Goal: Information Seeking & Learning: Learn about a topic

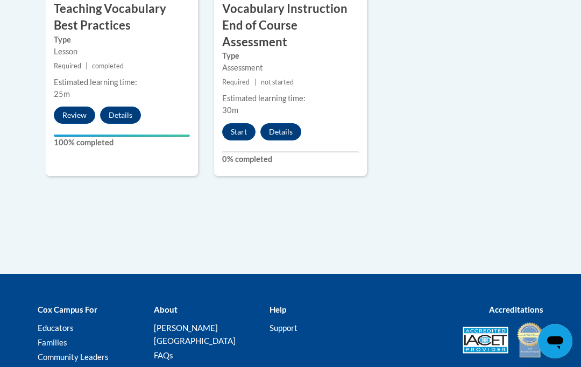
scroll to position [1422, 0]
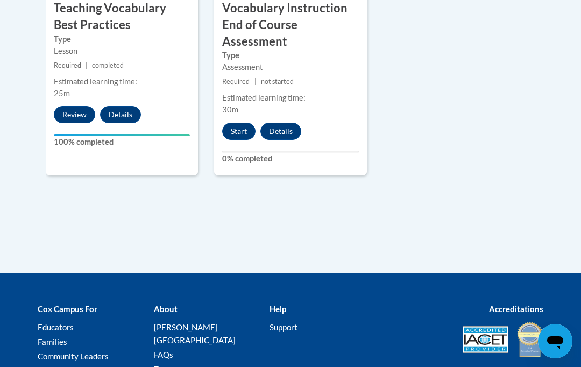
click at [244, 123] on button "Start" at bounding box center [238, 131] width 33 height 17
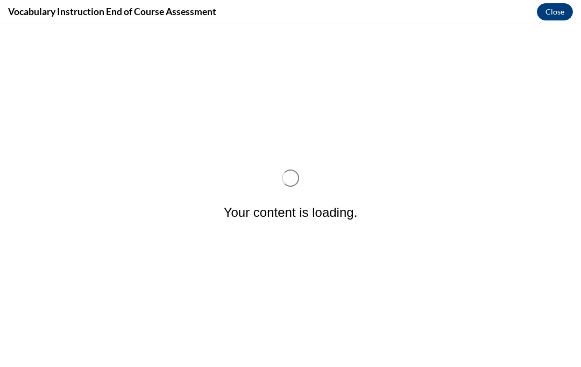
scroll to position [0, 0]
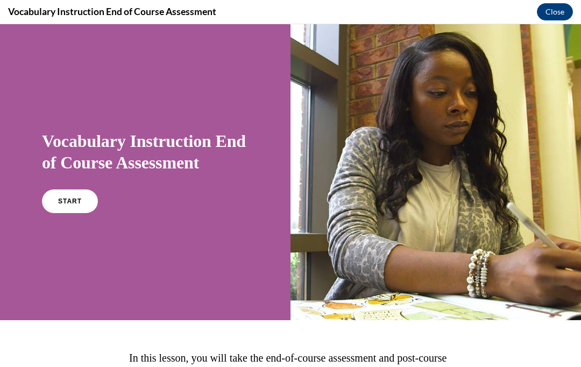
click at [65, 210] on link "START" at bounding box center [70, 201] width 56 height 24
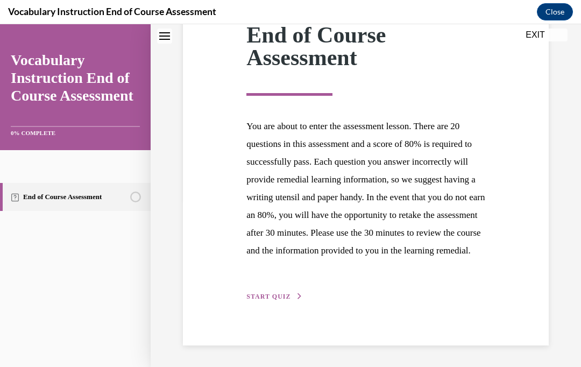
scroll to position [185, 0]
click at [283, 300] on span "START QUIZ" at bounding box center [269, 297] width 44 height 8
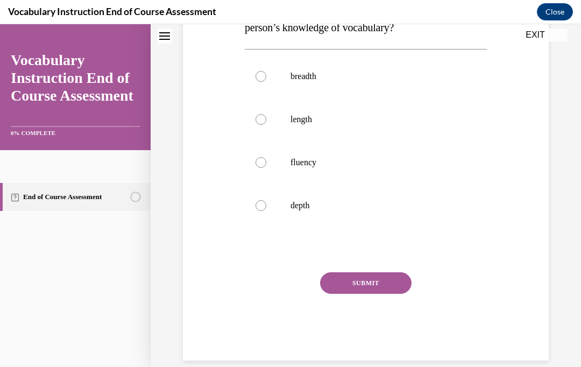
scroll to position [190, 0]
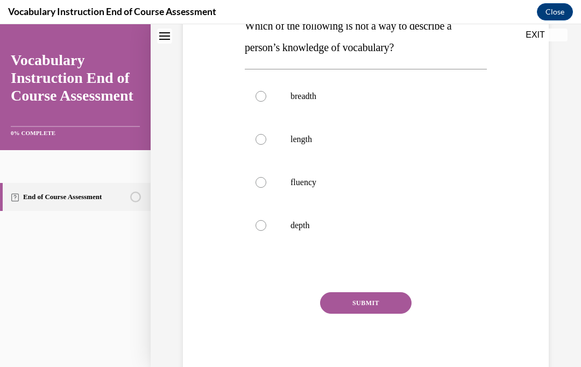
click at [376, 140] on p "length" at bounding box center [376, 139] width 170 height 11
click at [266, 140] on input "length" at bounding box center [261, 139] width 11 height 11
radio input "true"
click at [377, 311] on button "SUBMIT" at bounding box center [366, 303] width 92 height 22
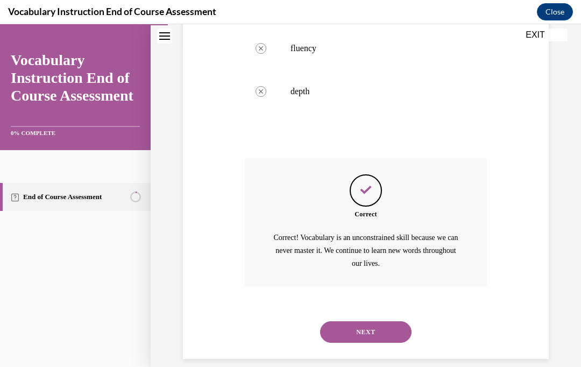
click at [394, 321] on button "NEXT" at bounding box center [366, 332] width 92 height 22
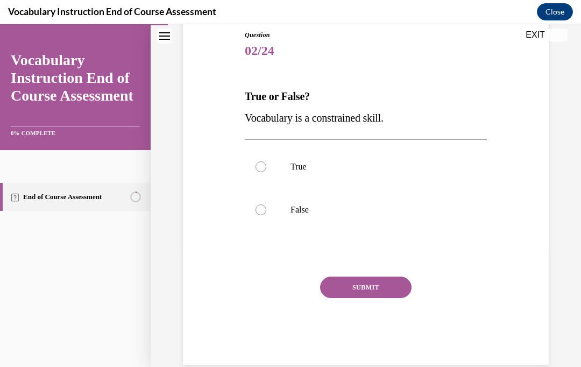
scroll to position [120, 0]
click at [275, 231] on label "False" at bounding box center [366, 209] width 242 height 43
click at [266, 215] on input "False" at bounding box center [261, 210] width 11 height 11
radio input "true"
click at [339, 298] on button "SUBMIT" at bounding box center [366, 288] width 92 height 22
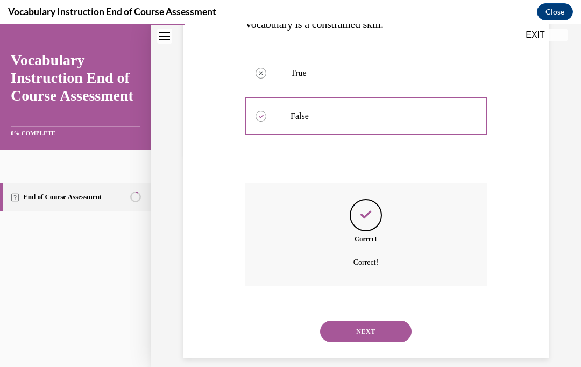
scroll to position [213, 0]
click at [390, 335] on div "NEXT" at bounding box center [366, 332] width 242 height 43
click at [392, 329] on button "NEXT" at bounding box center [366, 332] width 92 height 22
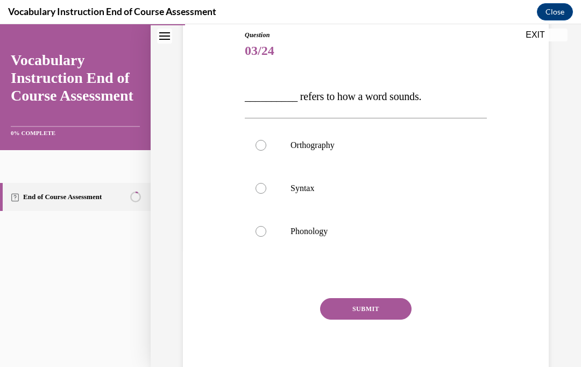
click at [332, 238] on label "Phonology" at bounding box center [366, 231] width 242 height 43
click at [266, 237] on input "Phonology" at bounding box center [261, 231] width 11 height 11
radio input "true"
click at [381, 314] on button "SUBMIT" at bounding box center [366, 309] width 92 height 22
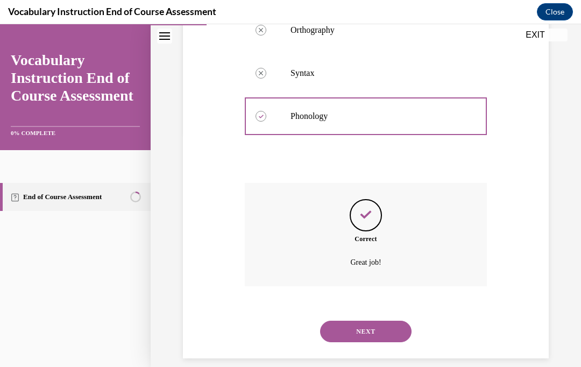
scroll to position [234, 0]
click at [389, 321] on button "NEXT" at bounding box center [366, 332] width 92 height 22
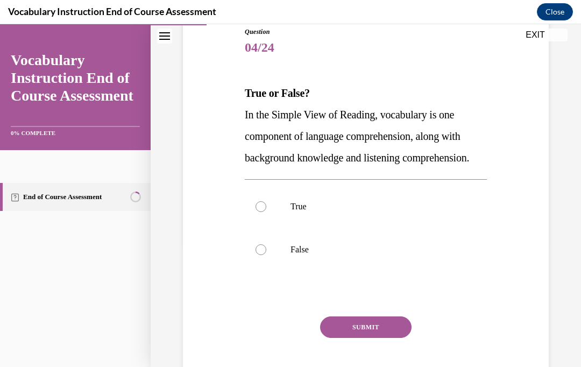
scroll to position [131, 0]
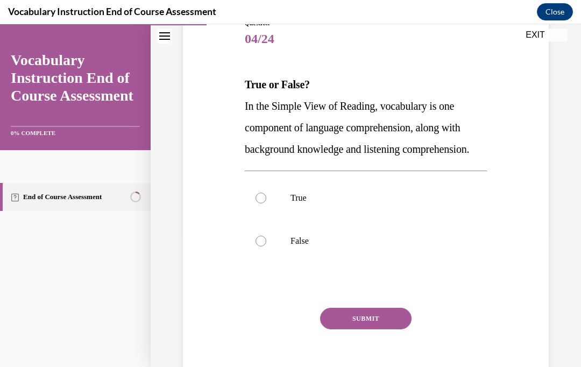
click at [351, 220] on label "True" at bounding box center [366, 198] width 242 height 43
click at [266, 203] on input "True" at bounding box center [261, 198] width 11 height 11
radio input "true"
click at [358, 329] on button "SUBMIT" at bounding box center [366, 319] width 92 height 22
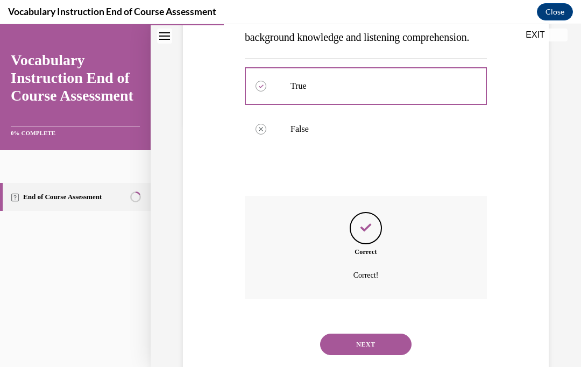
scroll to position [277, 0]
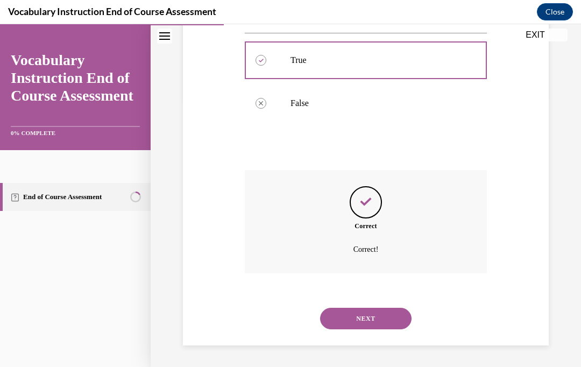
click at [381, 317] on button "NEXT" at bounding box center [366, 319] width 92 height 22
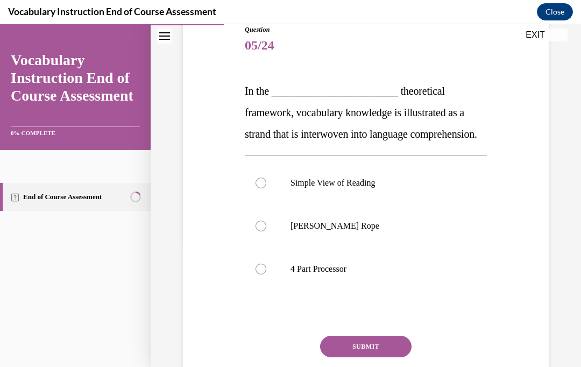
scroll to position [124, 0]
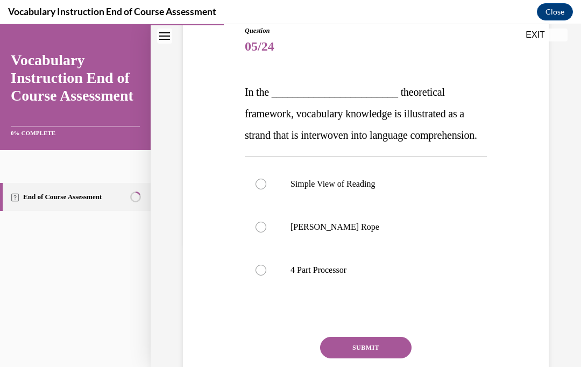
click at [398, 233] on p "Scarborough's Rope" at bounding box center [376, 227] width 170 height 11
click at [266, 233] on input "Scarborough's Rope" at bounding box center [261, 227] width 11 height 11
radio input "true"
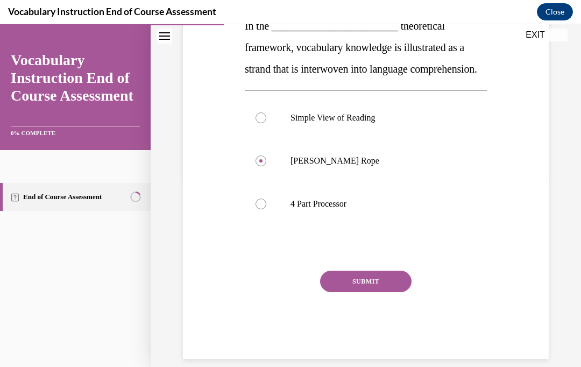
click at [385, 292] on button "SUBMIT" at bounding box center [366, 282] width 92 height 22
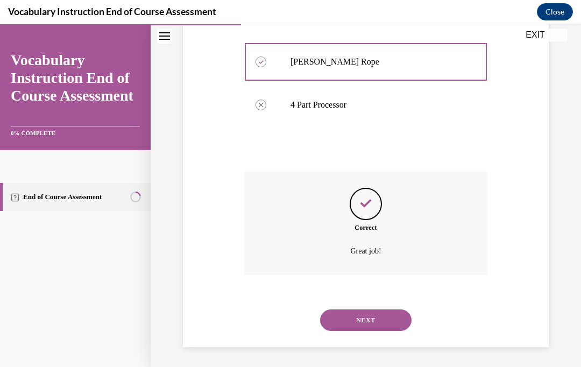
scroll to position [299, 0]
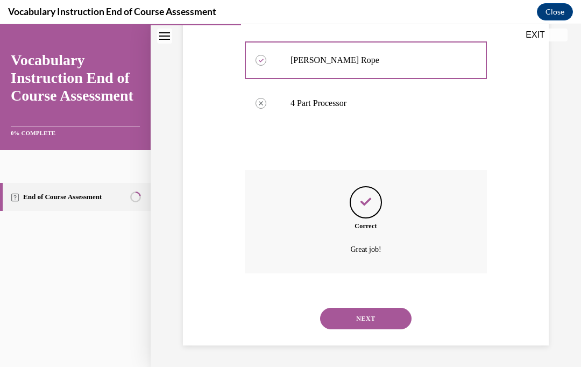
click at [376, 326] on button "NEXT" at bounding box center [366, 319] width 92 height 22
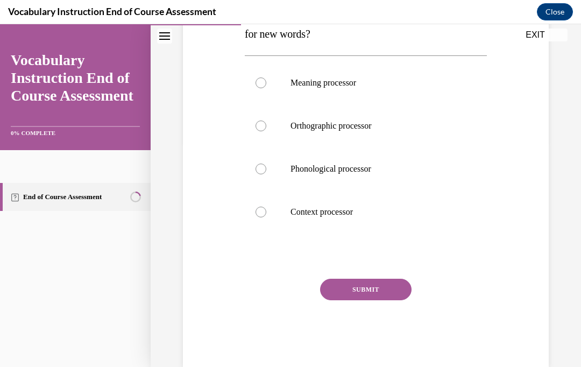
scroll to position [228, 0]
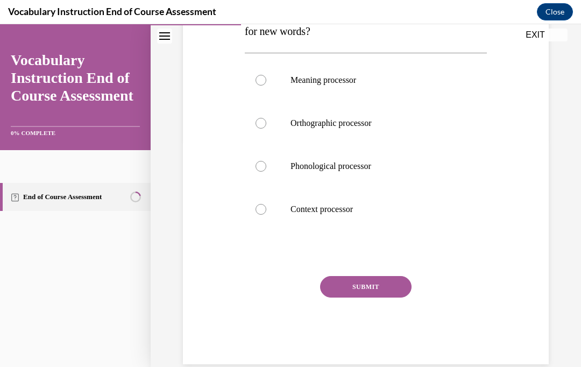
click at [377, 76] on p "Meaning processor" at bounding box center [376, 80] width 170 height 11
click at [266, 76] on input "Meaning processor" at bounding box center [261, 80] width 11 height 11
radio input "true"
click at [367, 296] on button "SUBMIT" at bounding box center [366, 287] width 92 height 22
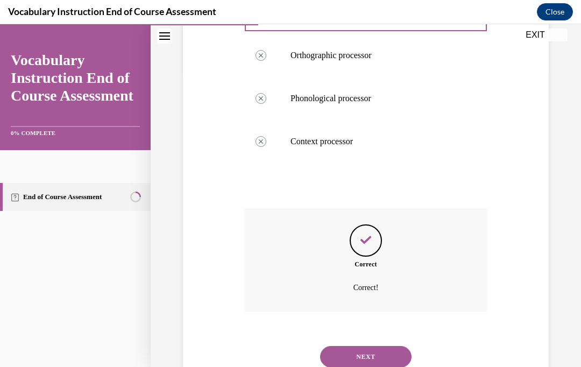
scroll to position [320, 0]
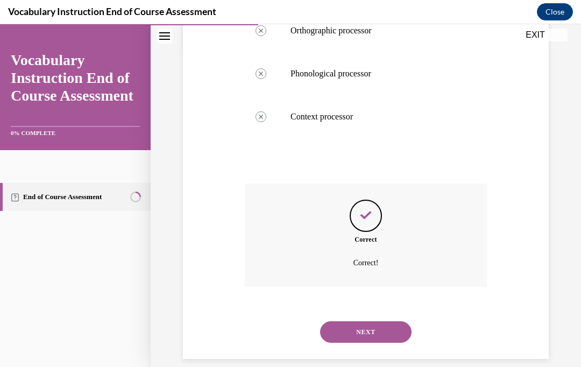
click at [374, 327] on button "NEXT" at bounding box center [366, 332] width 92 height 22
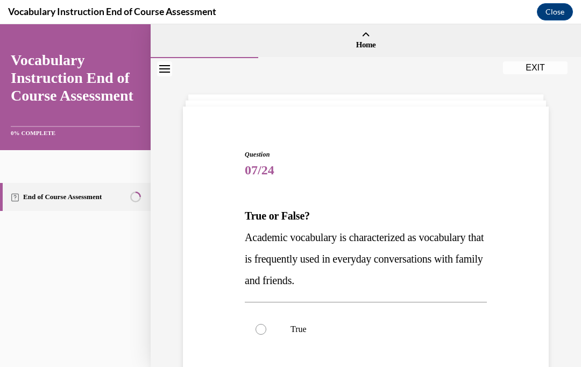
scroll to position [52, 0]
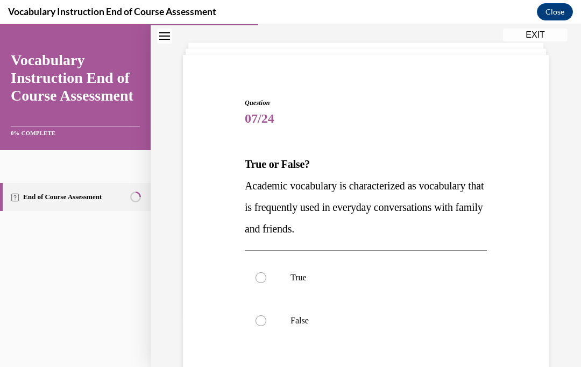
click at [312, 324] on p "False" at bounding box center [376, 320] width 170 height 11
click at [266, 324] on input "False" at bounding box center [261, 320] width 11 height 11
radio input "true"
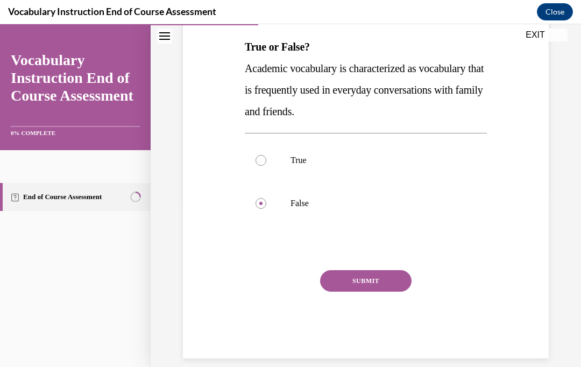
click at [387, 282] on button "SUBMIT" at bounding box center [366, 281] width 92 height 22
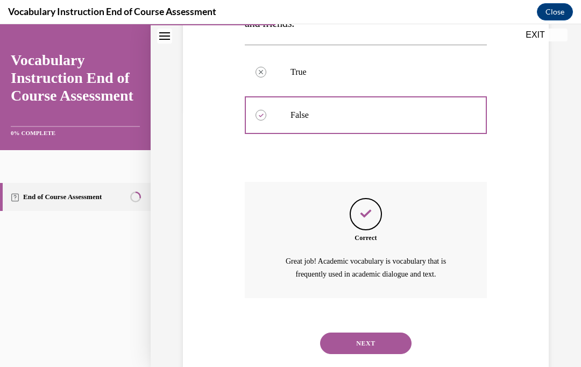
scroll to position [268, 0]
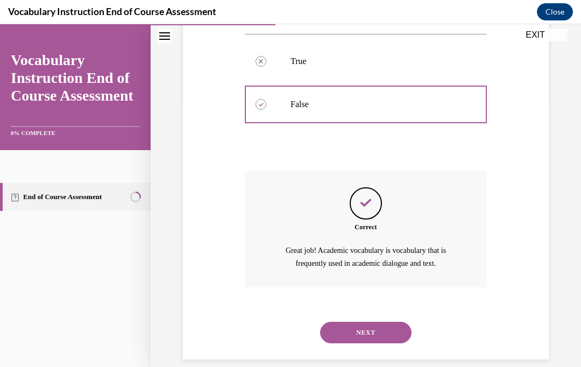
click at [392, 326] on button "NEXT" at bounding box center [366, 333] width 92 height 22
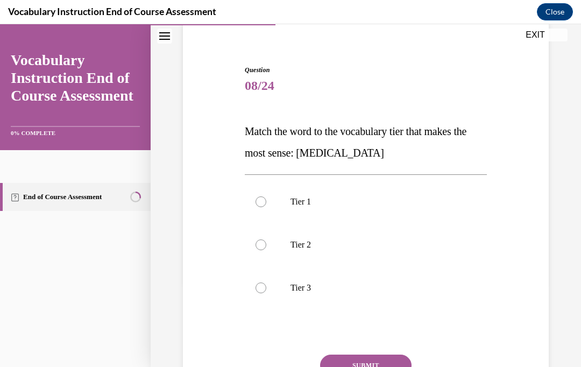
scroll to position [86, 0]
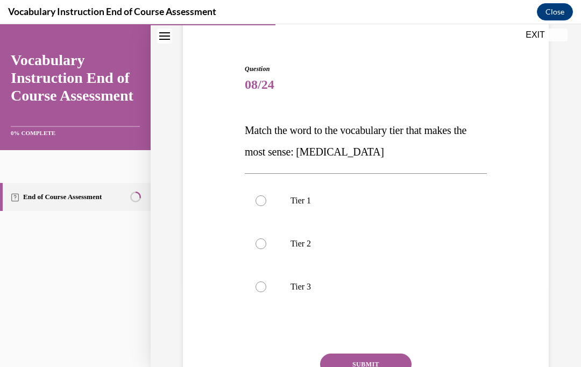
click at [370, 283] on p "Tier 3" at bounding box center [376, 287] width 170 height 11
click at [266, 283] on input "Tier 3" at bounding box center [261, 287] width 11 height 11
radio input "true"
click at [376, 364] on button "SUBMIT" at bounding box center [366, 365] width 92 height 22
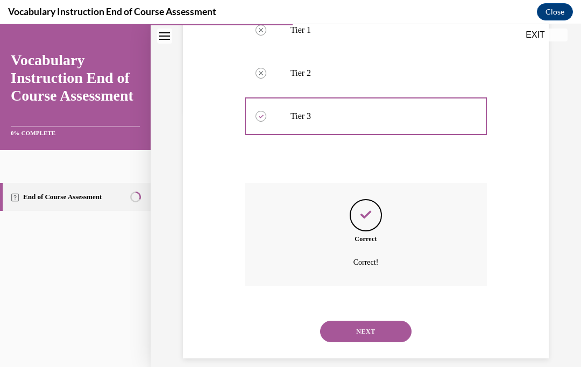
scroll to position [256, 0]
click at [382, 321] on button "NEXT" at bounding box center [366, 332] width 92 height 22
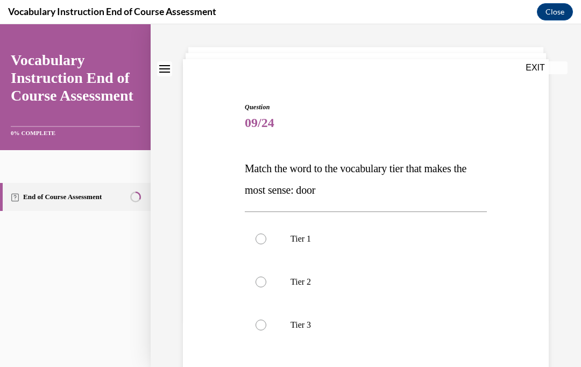
scroll to position [47, 0]
click at [398, 239] on p "Tier 1" at bounding box center [376, 239] width 170 height 11
click at [266, 239] on input "Tier 1" at bounding box center [261, 239] width 11 height 11
radio input "true"
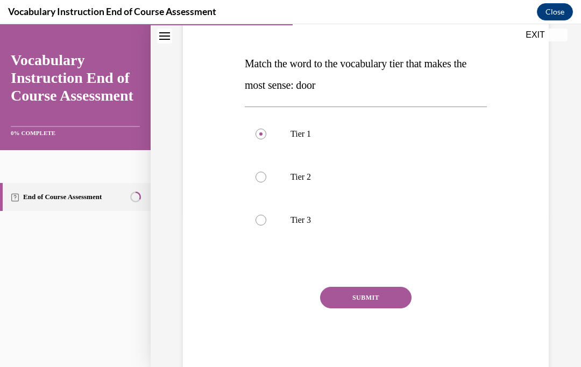
click at [388, 299] on button "SUBMIT" at bounding box center [366, 298] width 92 height 22
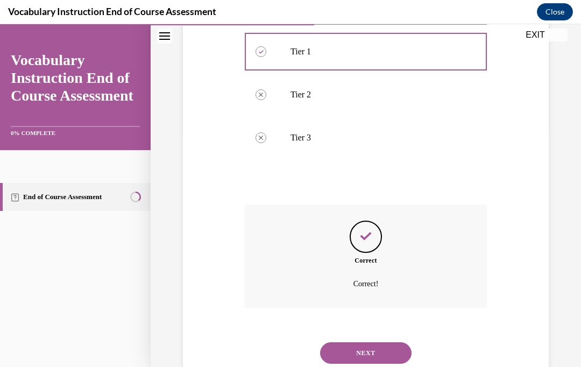
scroll to position [256, 0]
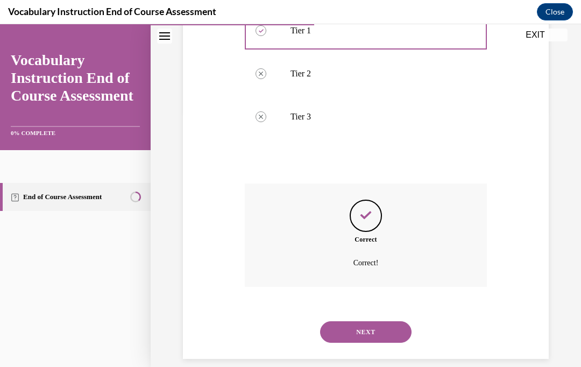
click at [389, 327] on button "NEXT" at bounding box center [366, 332] width 92 height 22
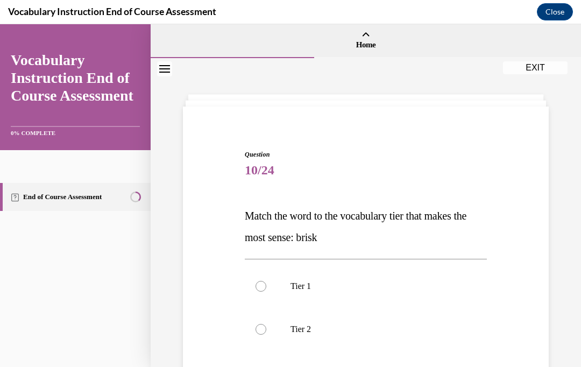
scroll to position [51, 0]
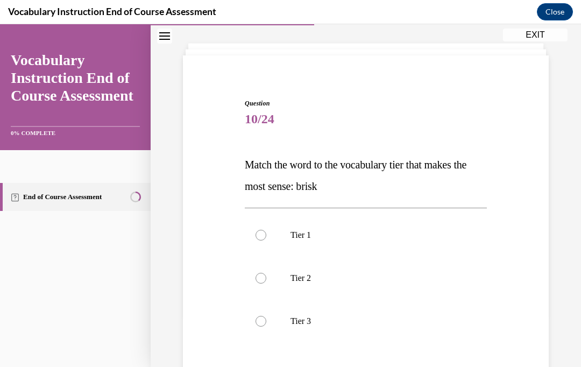
click at [373, 283] on p "Tier 2" at bounding box center [376, 278] width 170 height 11
click at [266, 283] on input "Tier 2" at bounding box center [261, 278] width 11 height 11
radio input "true"
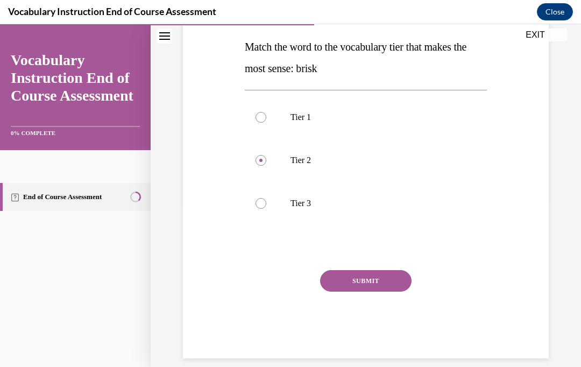
click at [388, 291] on button "SUBMIT" at bounding box center [366, 281] width 92 height 22
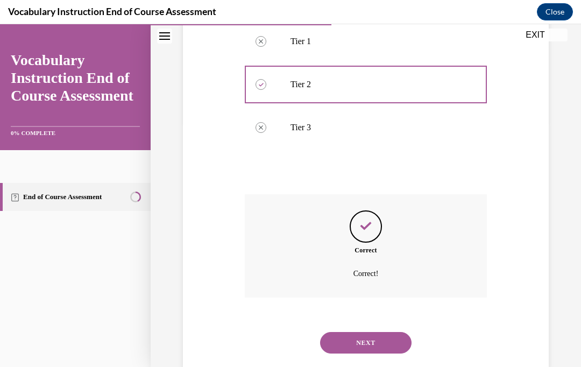
scroll to position [256, 0]
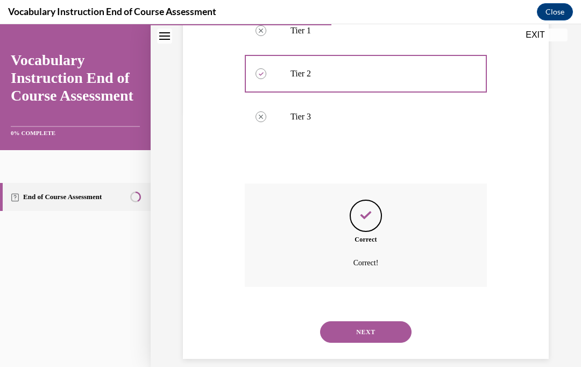
click at [377, 325] on button "NEXT" at bounding box center [366, 332] width 92 height 22
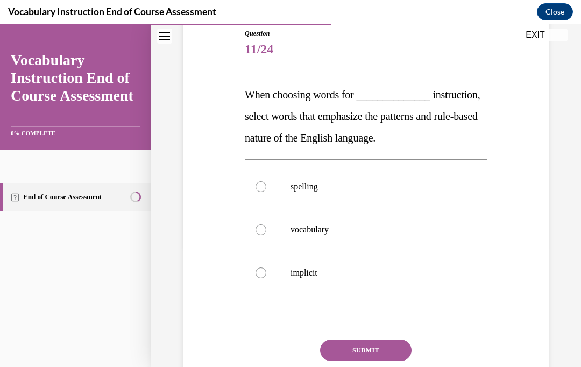
scroll to position [121, 0]
click at [369, 235] on p "vocabulary" at bounding box center [376, 229] width 170 height 11
click at [266, 235] on input "vocabulary" at bounding box center [261, 229] width 11 height 11
radio input "true"
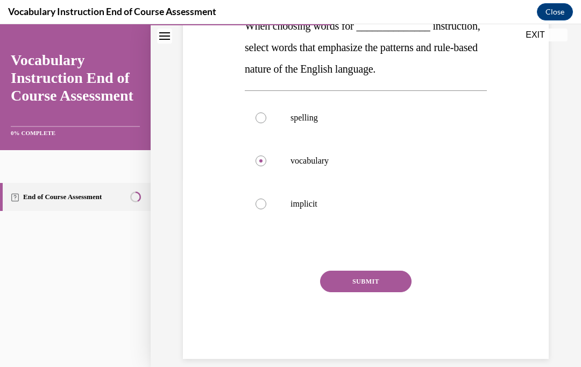
click at [392, 292] on button "SUBMIT" at bounding box center [366, 282] width 92 height 22
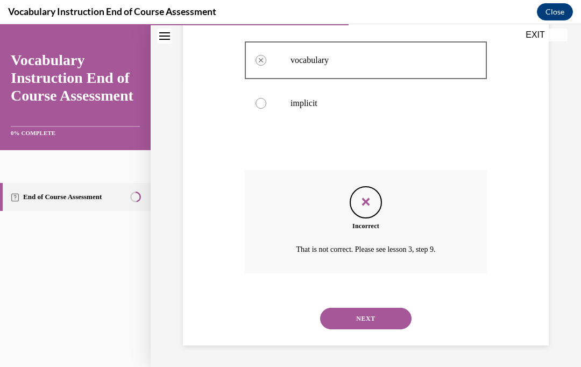
scroll to position [289, 0]
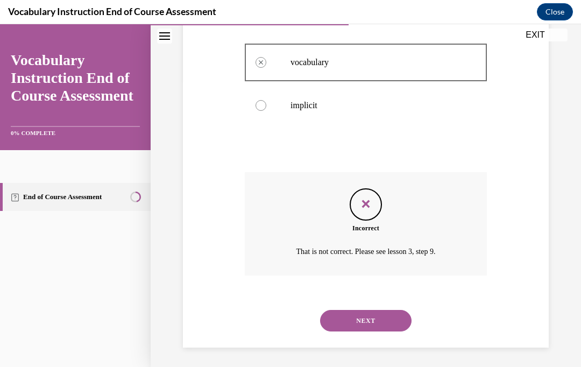
click at [393, 332] on button "NEXT" at bounding box center [366, 321] width 92 height 22
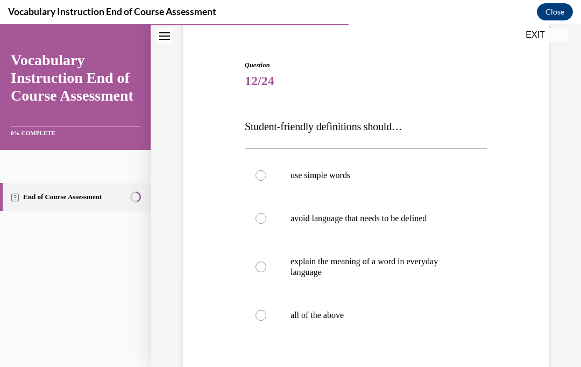
scroll to position [90, 0]
click at [387, 320] on label "all of the above" at bounding box center [366, 314] width 242 height 43
click at [266, 320] on input "all of the above" at bounding box center [261, 314] width 11 height 11
radio input "true"
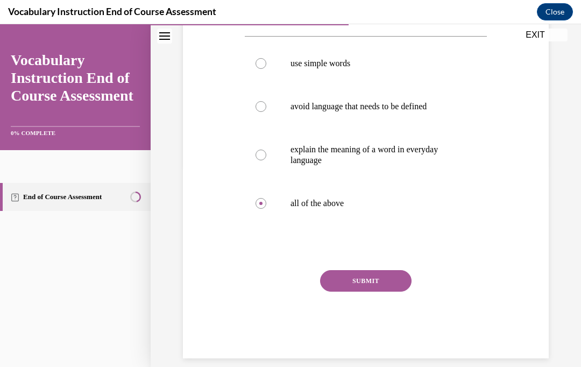
click at [397, 289] on button "SUBMIT" at bounding box center [366, 281] width 92 height 22
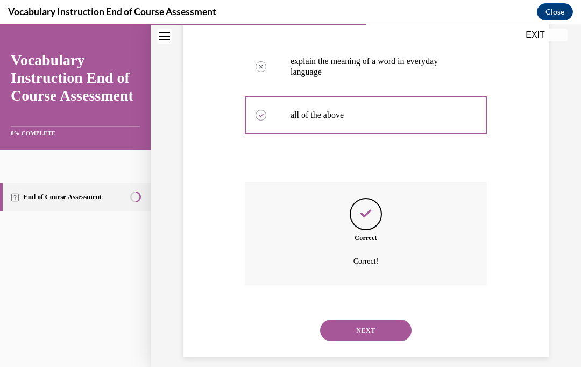
scroll to position [288, 0]
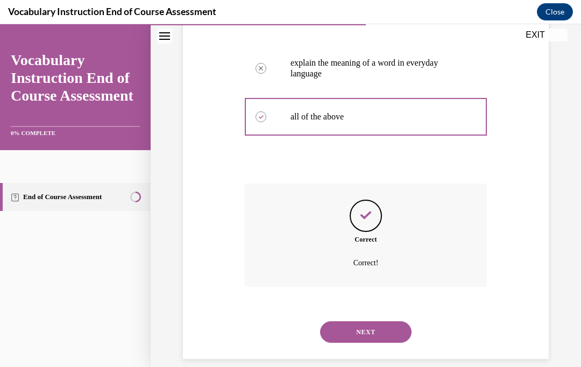
click at [392, 321] on button "NEXT" at bounding box center [366, 332] width 92 height 22
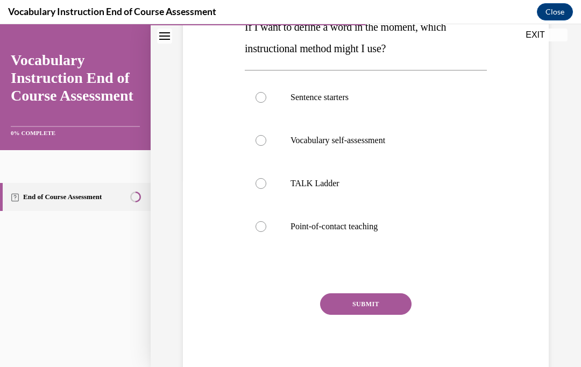
scroll to position [188, 0]
click at [403, 230] on p "Point-of-contact teaching" at bounding box center [376, 227] width 170 height 11
click at [266, 230] on input "Point-of-contact teaching" at bounding box center [261, 227] width 11 height 11
radio input "true"
click at [374, 313] on button "SUBMIT" at bounding box center [366, 305] width 92 height 22
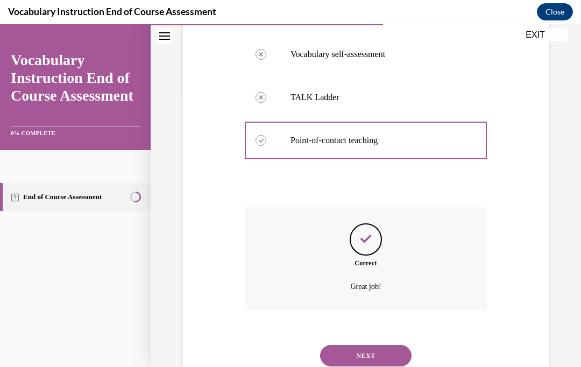
scroll to position [299, 0]
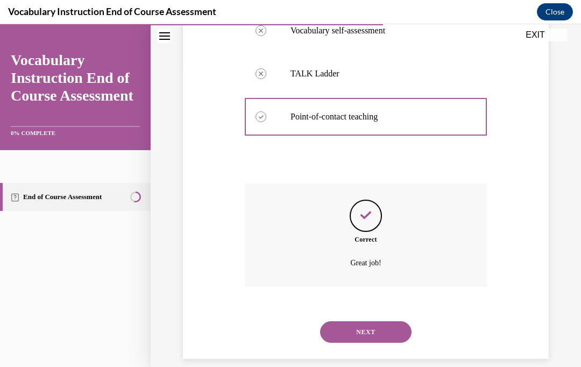
click at [392, 324] on button "NEXT" at bounding box center [366, 332] width 92 height 22
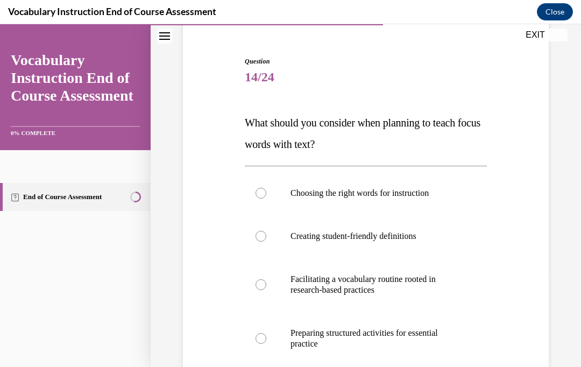
scroll to position [95, 0]
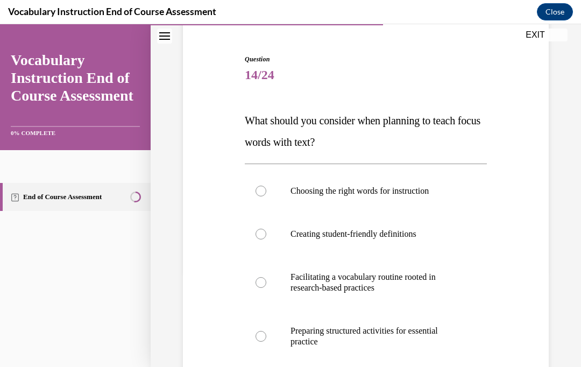
click at [434, 277] on p "Facilitating a vocabulary routine rooted in research-based practices" at bounding box center [376, 283] width 170 height 22
click at [266, 277] on input "Facilitating a vocabulary routine rooted in research-based practices" at bounding box center [261, 282] width 11 height 11
radio input "true"
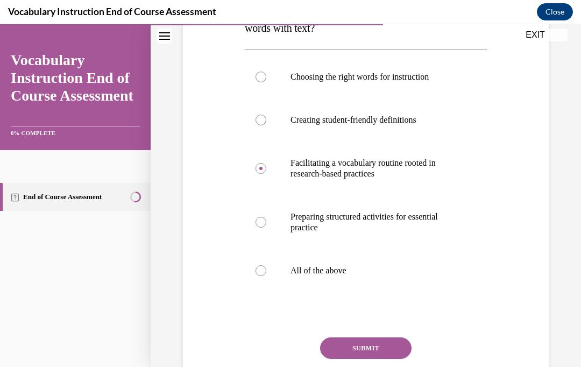
scroll to position [247, 0]
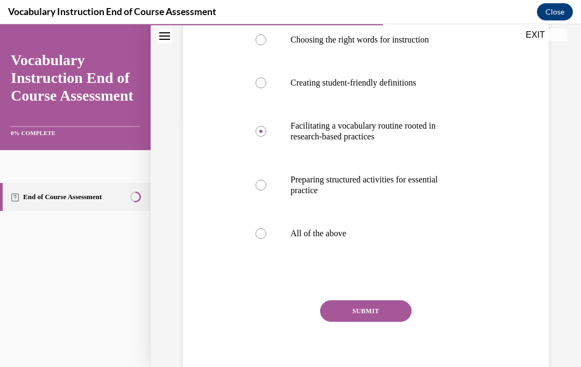
click at [397, 318] on button "SUBMIT" at bounding box center [366, 311] width 92 height 22
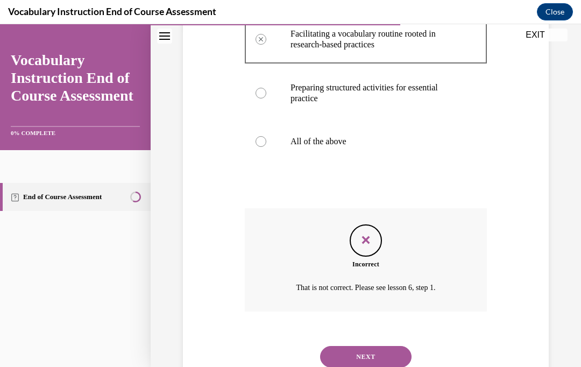
scroll to position [363, 0]
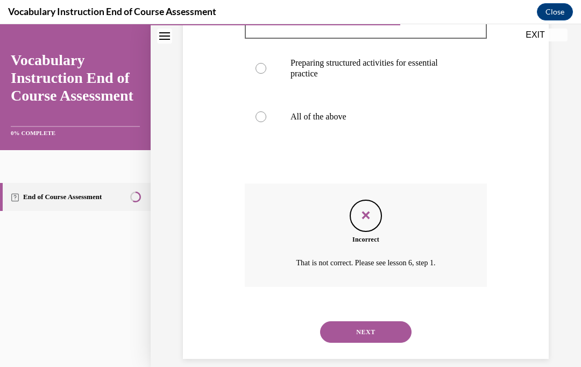
click at [394, 328] on button "NEXT" at bounding box center [366, 332] width 92 height 22
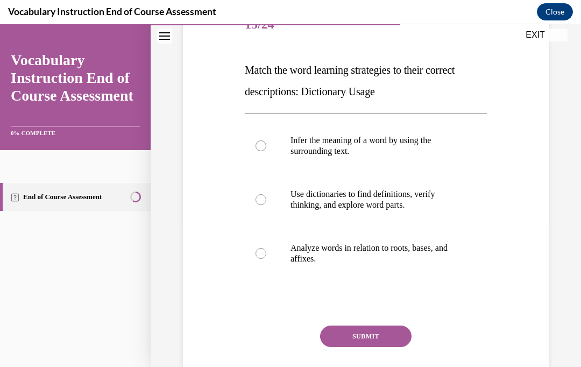
scroll to position [145, 0]
click at [409, 201] on p "Use dictionaries to find definitions, verify thinking, and explore word parts." at bounding box center [376, 200] width 170 height 22
click at [266, 201] on input "Use dictionaries to find definitions, verify thinking, and explore word parts." at bounding box center [261, 200] width 11 height 11
radio input "true"
click at [389, 344] on button "SUBMIT" at bounding box center [366, 337] width 92 height 22
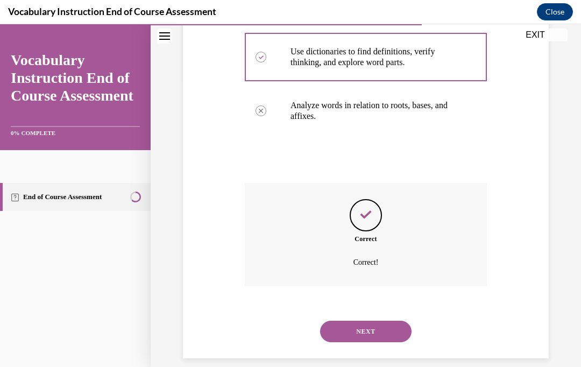
scroll to position [288, 0]
click at [385, 322] on button "NEXT" at bounding box center [366, 332] width 92 height 22
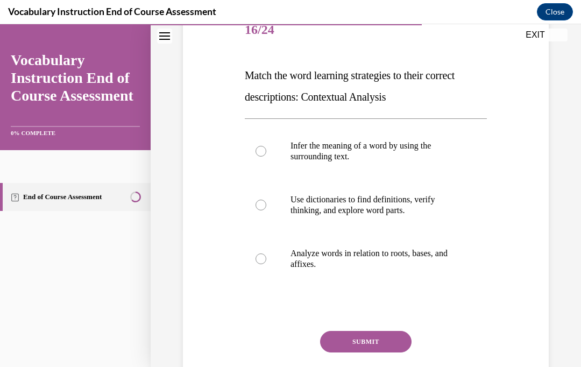
scroll to position [143, 0]
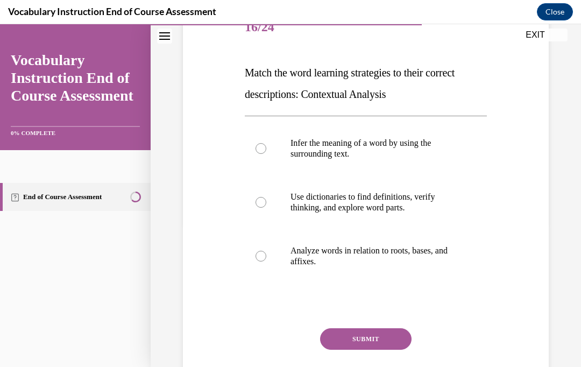
click at [399, 151] on p "Infer the meaning of a word by using the surrounding text." at bounding box center [376, 149] width 170 height 22
click at [266, 151] on input "Infer the meaning of a word by using the surrounding text." at bounding box center [261, 148] width 11 height 11
radio input "true"
click at [381, 342] on button "SUBMIT" at bounding box center [366, 339] width 92 height 22
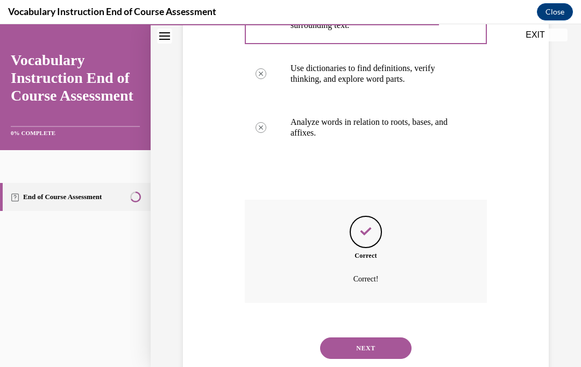
scroll to position [288, 0]
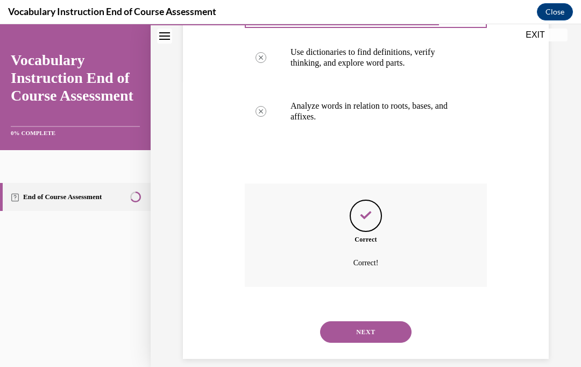
click at [388, 321] on button "NEXT" at bounding box center [366, 332] width 92 height 22
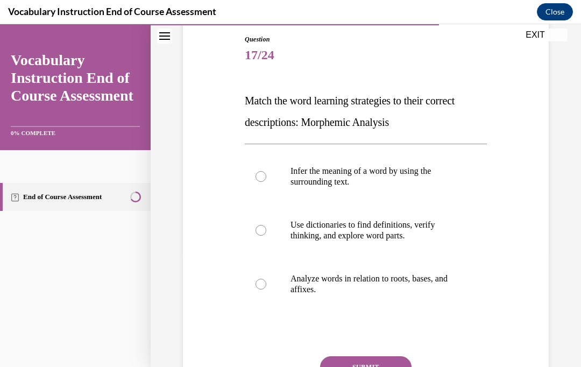
scroll to position [128, 0]
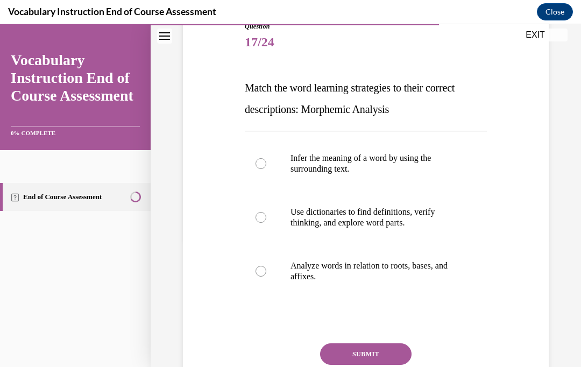
click at [395, 268] on p "Analyze words in relation to roots, bases, and affixes." at bounding box center [376, 272] width 170 height 22
click at [266, 268] on input "Analyze words in relation to roots, bases, and affixes." at bounding box center [261, 271] width 11 height 11
radio input "true"
click at [378, 364] on button "SUBMIT" at bounding box center [366, 354] width 92 height 22
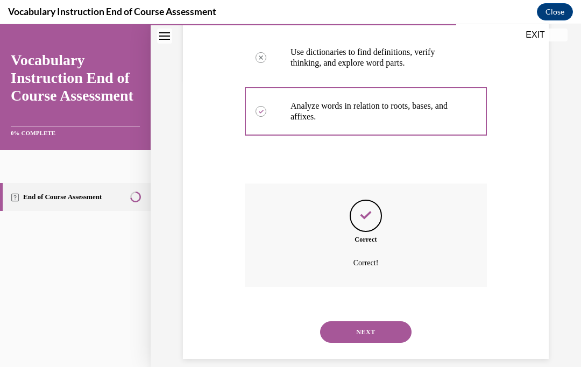
click at [386, 321] on button "NEXT" at bounding box center [366, 332] width 92 height 22
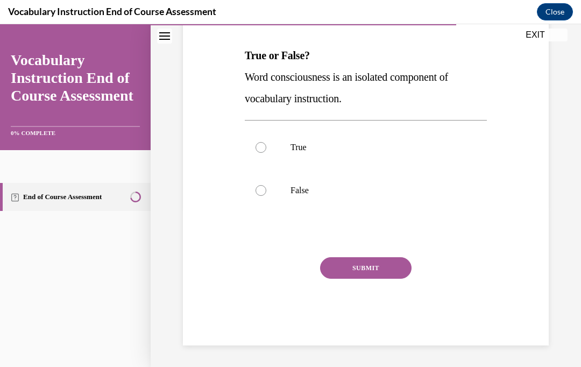
scroll to position [120, 0]
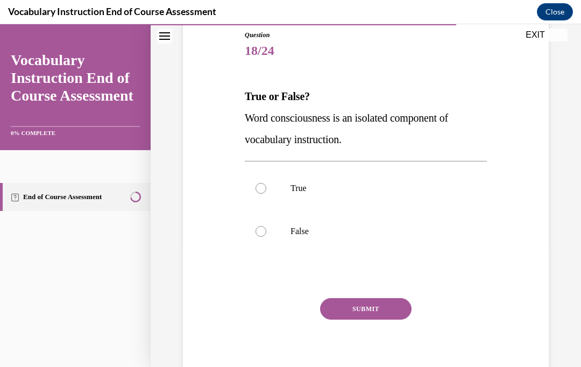
click at [348, 227] on p "False" at bounding box center [376, 231] width 170 height 11
click at [266, 227] on input "False" at bounding box center [261, 231] width 11 height 11
radio input "true"
click at [391, 317] on button "SUBMIT" at bounding box center [366, 309] width 92 height 22
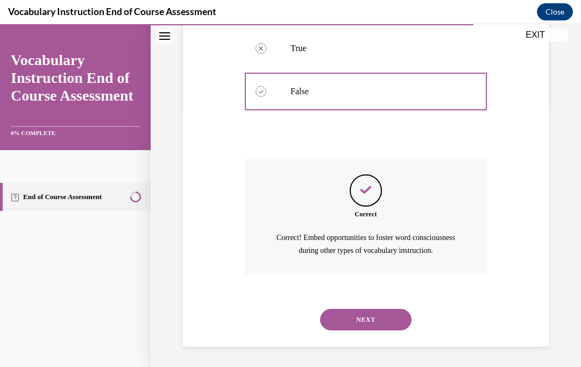
scroll to position [259, 0]
click at [399, 326] on button "NEXT" at bounding box center [366, 321] width 92 height 22
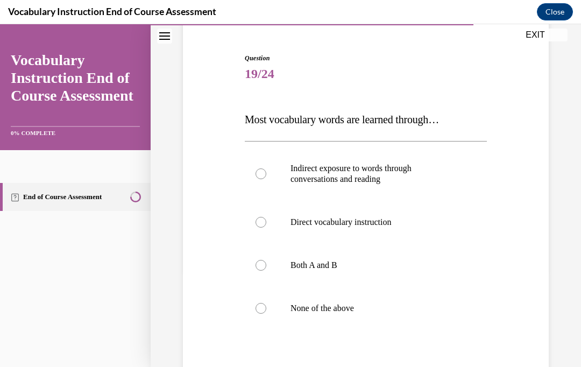
scroll to position [97, 0]
click at [376, 265] on p "Both A and B" at bounding box center [376, 264] width 170 height 11
click at [266, 265] on input "Both A and B" at bounding box center [261, 264] width 11 height 11
radio input "true"
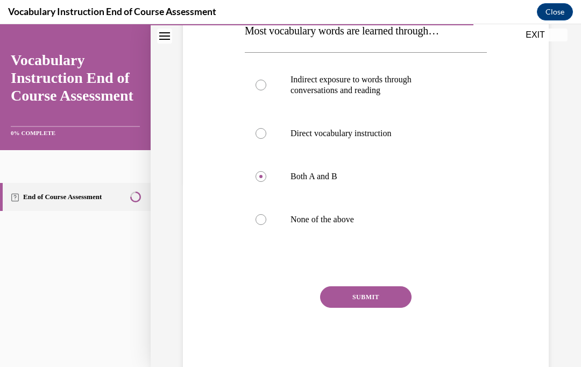
click at [385, 305] on button "SUBMIT" at bounding box center [366, 297] width 92 height 22
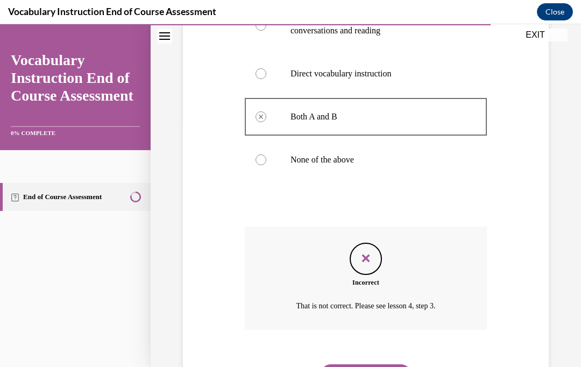
scroll to position [288, 0]
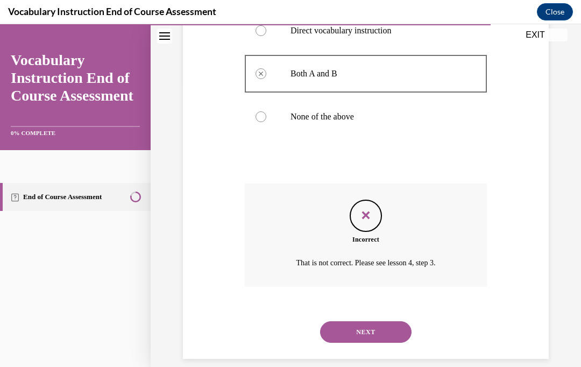
click at [395, 327] on button "NEXT" at bounding box center [366, 332] width 92 height 22
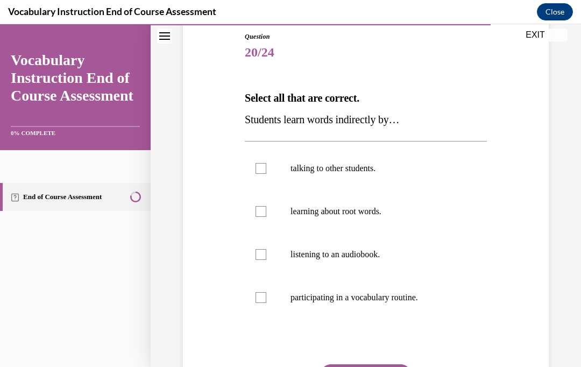
scroll to position [127, 0]
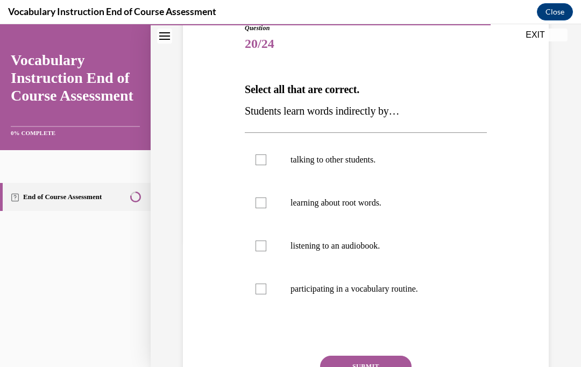
click at [394, 171] on label "talking to other students." at bounding box center [366, 159] width 242 height 43
click at [266, 165] on input "talking to other students." at bounding box center [261, 159] width 11 height 11
checkbox input "true"
click at [360, 203] on p "learning about root words." at bounding box center [376, 203] width 170 height 11
click at [266, 203] on input "learning about root words." at bounding box center [261, 203] width 11 height 11
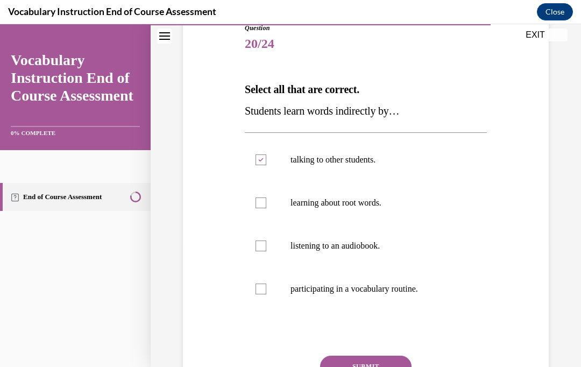
checkbox input "true"
click at [410, 295] on label "participating in a vocabulary routine." at bounding box center [366, 289] width 242 height 43
click at [266, 294] on input "participating in a vocabulary routine." at bounding box center [261, 289] width 11 height 11
checkbox input "true"
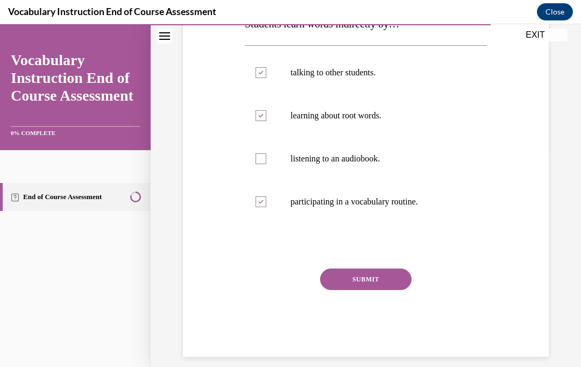
scroll to position [212, 0]
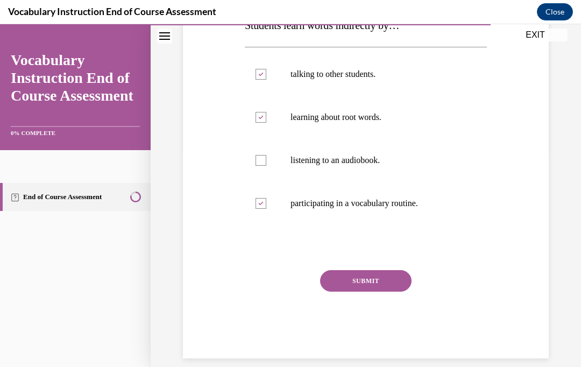
click at [394, 286] on button "SUBMIT" at bounding box center [366, 281] width 92 height 22
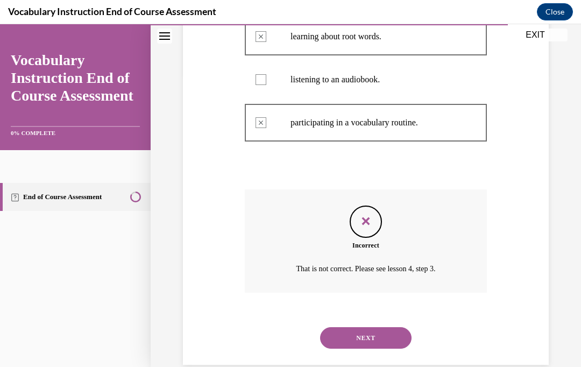
scroll to position [299, 0]
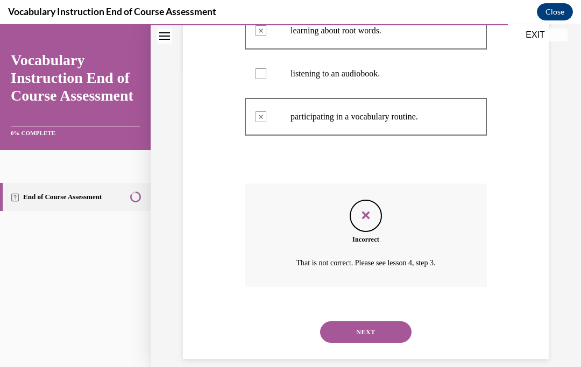
click at [406, 324] on button "NEXT" at bounding box center [366, 332] width 92 height 22
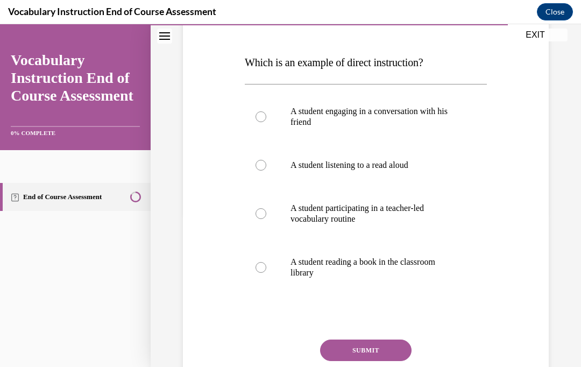
scroll to position [153, 0]
click at [454, 226] on label "A student participating in a teacher-led vocabulary routine" at bounding box center [366, 214] width 242 height 54
click at [266, 219] on input "A student participating in a teacher-led vocabulary routine" at bounding box center [261, 213] width 11 height 11
radio input "true"
click at [392, 355] on button "SUBMIT" at bounding box center [366, 351] width 92 height 22
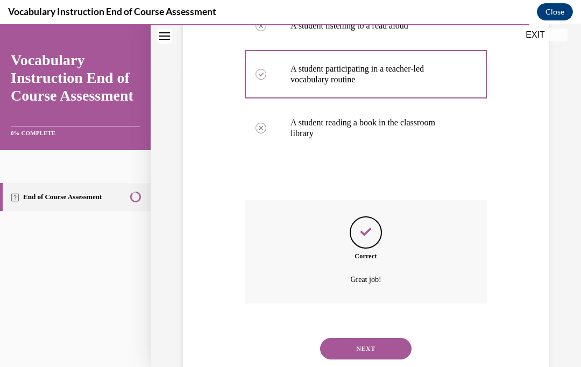
scroll to position [310, 0]
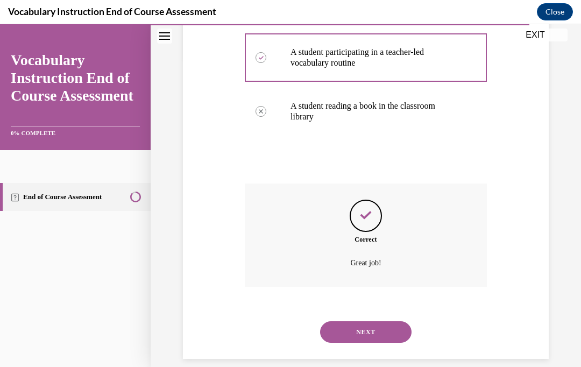
click at [382, 328] on button "NEXT" at bounding box center [366, 332] width 92 height 22
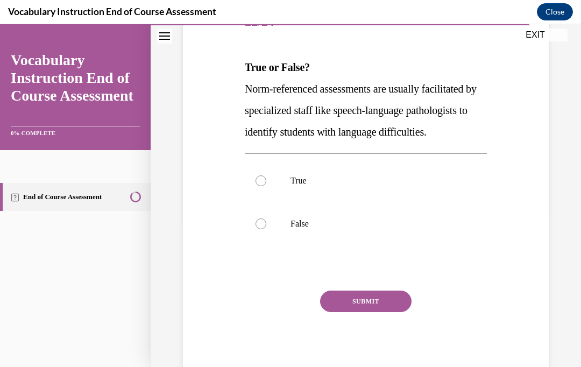
scroll to position [150, 0]
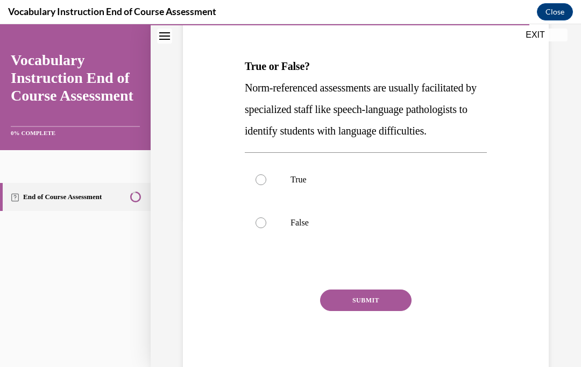
click at [363, 185] on p "True" at bounding box center [376, 179] width 170 height 11
click at [266, 185] on input "True" at bounding box center [261, 179] width 11 height 11
radio input "true"
click at [399, 311] on button "SUBMIT" at bounding box center [366, 301] width 92 height 22
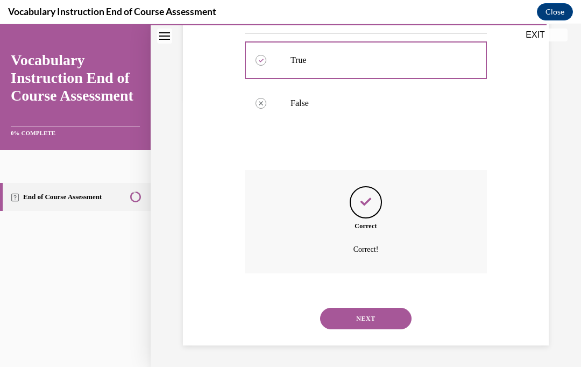
scroll to position [278, 0]
click at [387, 326] on button "NEXT" at bounding box center [366, 319] width 92 height 22
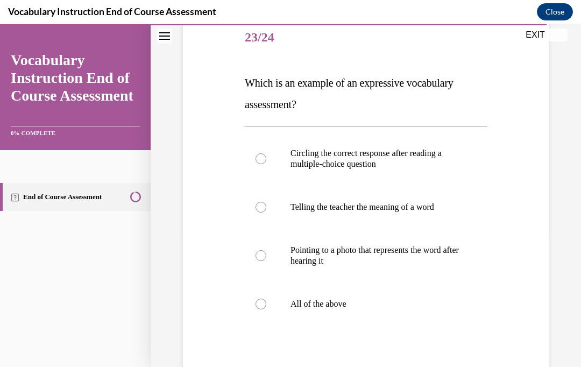
scroll to position [133, 0]
click at [427, 214] on label "Telling the teacher the meaning of a word" at bounding box center [366, 206] width 242 height 43
click at [266, 212] on input "Telling the teacher the meaning of a word" at bounding box center [261, 206] width 11 height 11
radio input "true"
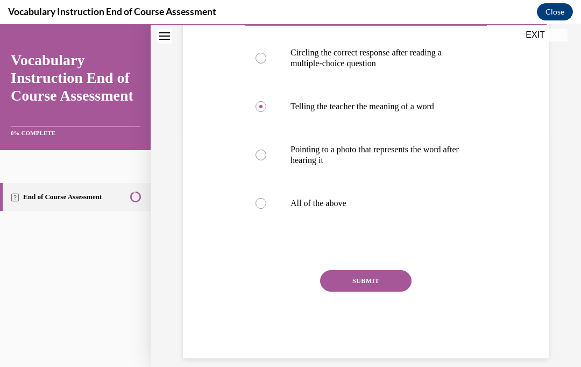
click at [382, 290] on button "SUBMIT" at bounding box center [366, 281] width 92 height 22
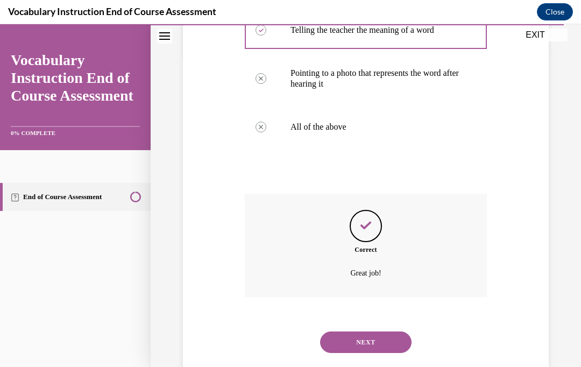
scroll to position [320, 0]
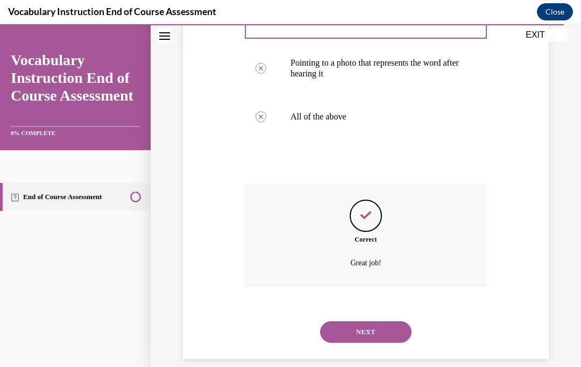
click at [392, 321] on button "NEXT" at bounding box center [366, 332] width 92 height 22
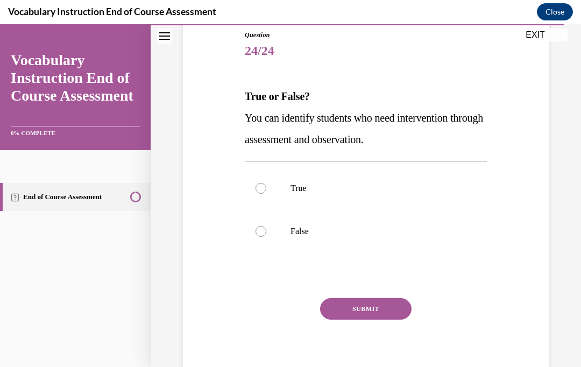
click at [299, 179] on label "True" at bounding box center [366, 188] width 242 height 43
click at [266, 183] on input "True" at bounding box center [261, 188] width 11 height 11
radio input "true"
click at [354, 306] on button "SUBMIT" at bounding box center [366, 309] width 92 height 22
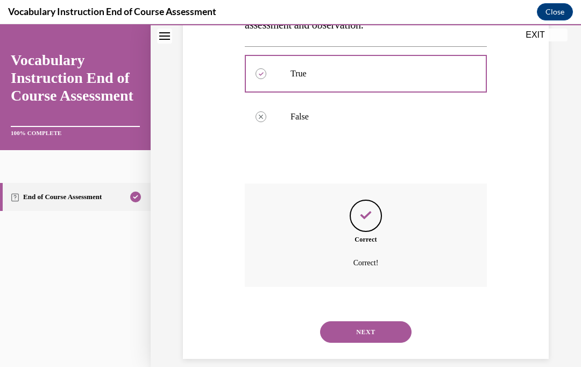
click at [367, 341] on div "SUBMIT NEXT" at bounding box center [366, 331] width 242 height 56
click at [346, 325] on button "NEXT" at bounding box center [366, 332] width 92 height 22
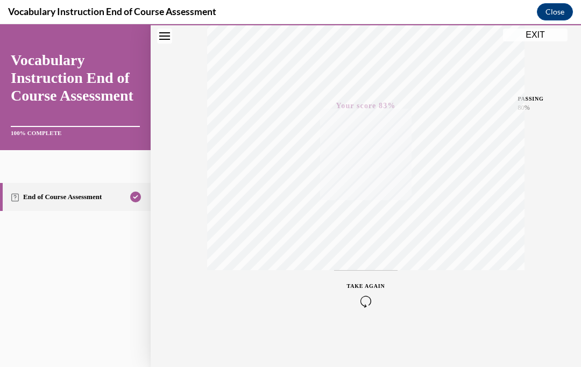
scroll to position [209, 0]
click at [514, 38] on button "EXIT" at bounding box center [535, 35] width 65 height 13
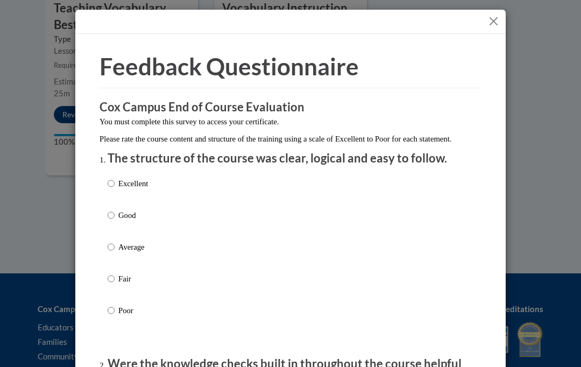
click at [115, 181] on input "Excellent" at bounding box center [111, 184] width 7 height 12
radio input "true"
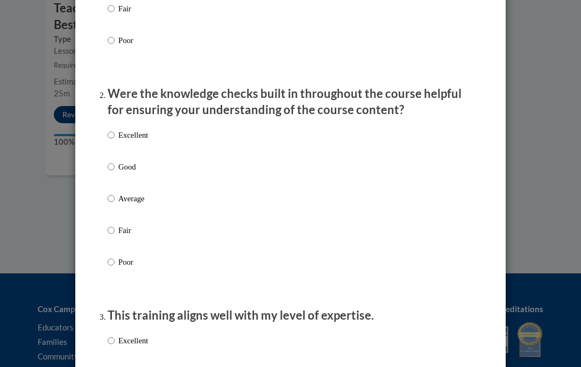
scroll to position [271, 0]
click at [120, 131] on p "Excellent" at bounding box center [133, 135] width 30 height 12
click at [115, 131] on input "Excellent" at bounding box center [111, 135] width 7 height 12
radio input "true"
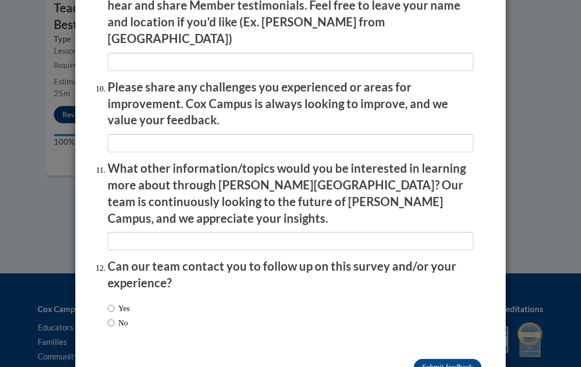
scroll to position [1851, 0]
click at [434, 359] on input "Submit feedback" at bounding box center [448, 367] width 68 height 17
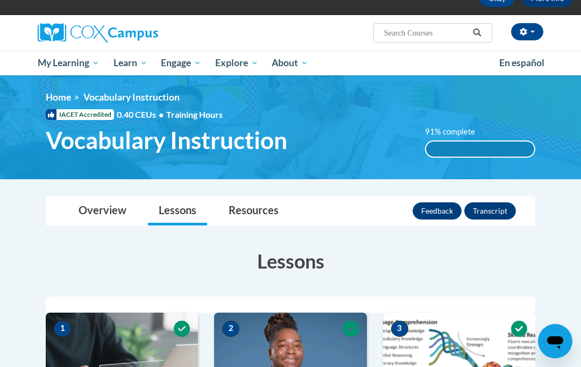
scroll to position [59, 0]
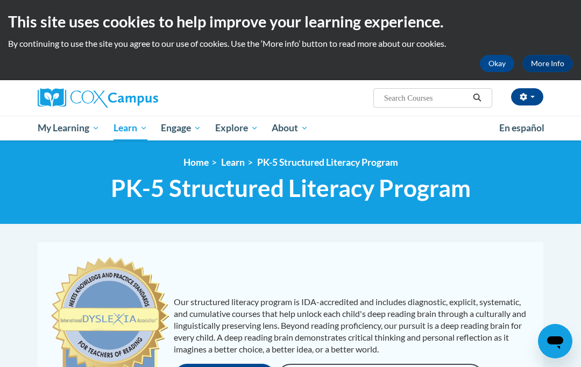
click at [0, 0] on span "Certificates" at bounding box center [0, 0] width 0 height 0
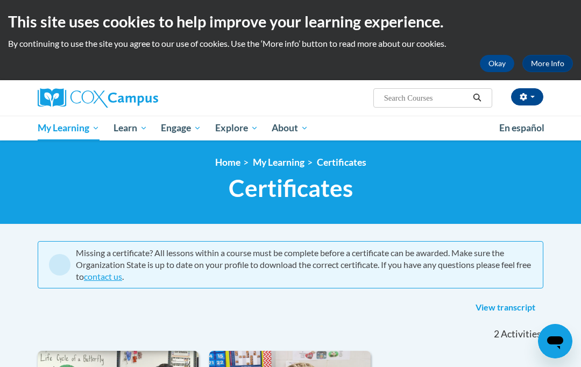
scroll to position [20, 0]
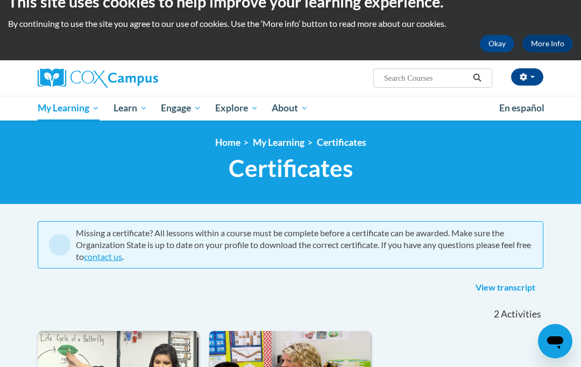
click at [0, 0] on span "PK-5 Structured Literacy Program" at bounding box center [0, 0] width 0 height 0
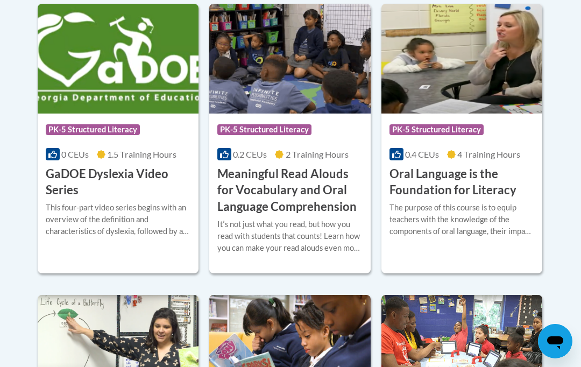
scroll to position [762, 0]
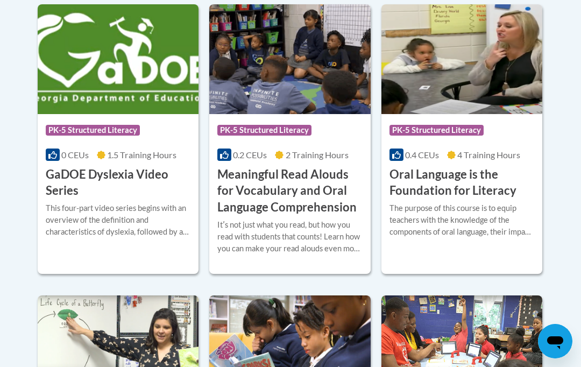
click at [245, 181] on h3 "Meaningful Read Alouds for Vocabulary and Oral Language Comprehension" at bounding box center [289, 191] width 145 height 50
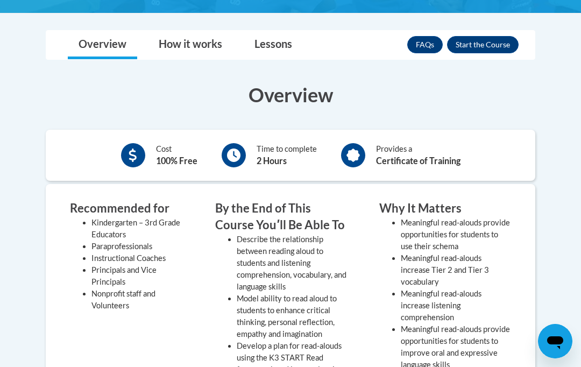
scroll to position [268, 0]
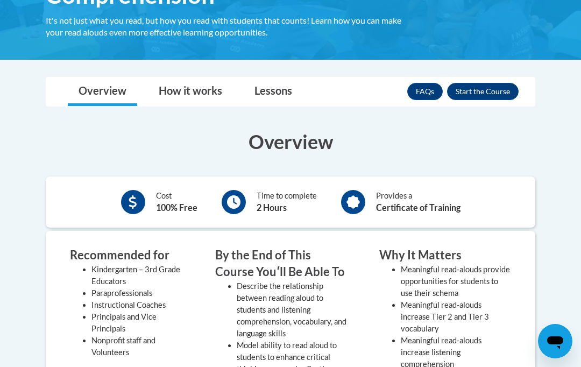
click at [477, 91] on button "Enroll" at bounding box center [483, 91] width 72 height 17
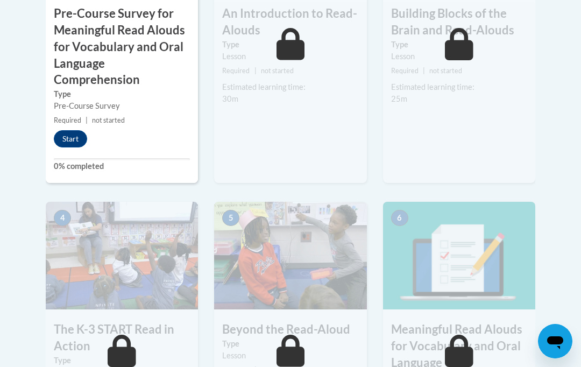
scroll to position [543, 0]
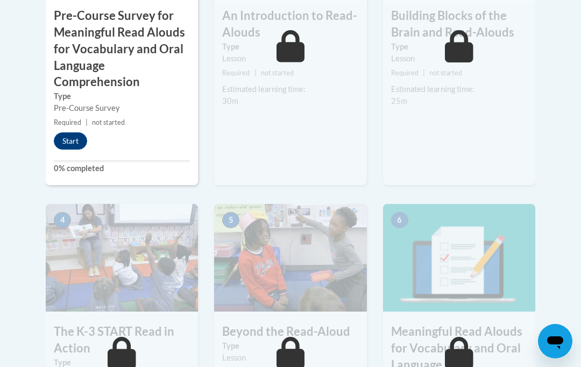
click at [69, 144] on button "Start" at bounding box center [70, 140] width 33 height 17
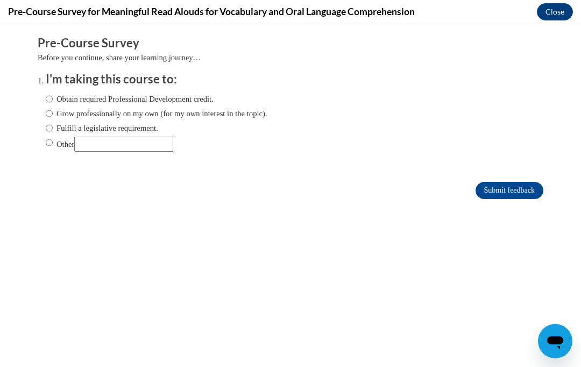
scroll to position [0, 0]
click at [93, 101] on label "Obtain required Professional Development credit." at bounding box center [130, 99] width 168 height 12
click at [53, 101] on input "Obtain required Professional Development credit." at bounding box center [49, 99] width 7 height 12
radio input "true"
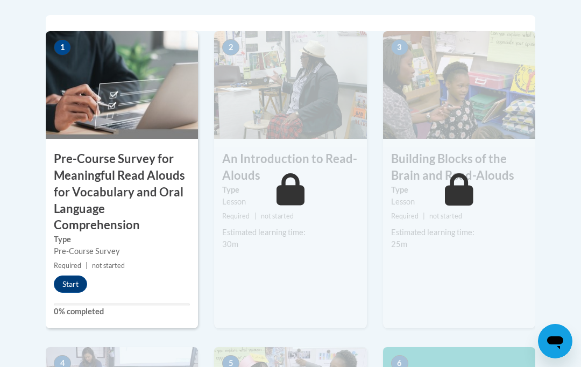
click at [71, 289] on button "Start" at bounding box center [70, 284] width 33 height 17
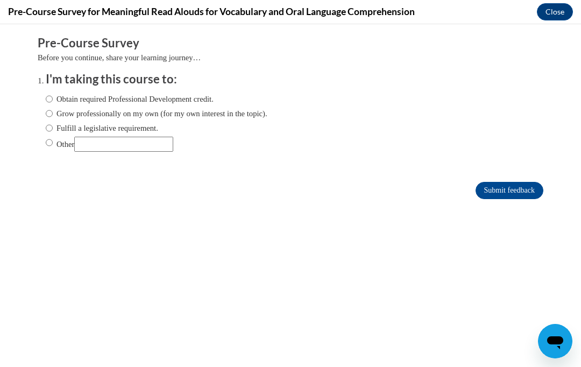
click at [187, 103] on label "Obtain required Professional Development credit." at bounding box center [130, 99] width 168 height 12
click at [53, 103] on input "Obtain required Professional Development credit." at bounding box center [49, 99] width 7 height 12
radio input "true"
click at [493, 195] on input "Submit feedback" at bounding box center [510, 190] width 68 height 17
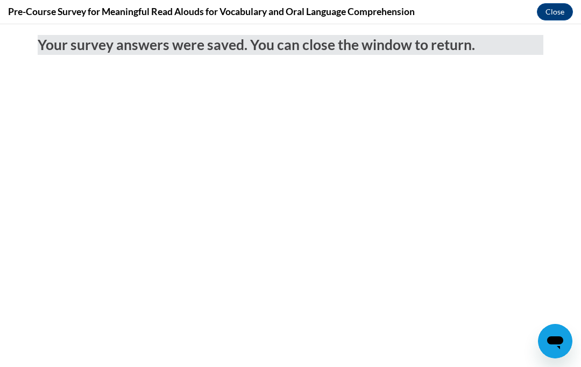
click at [559, 18] on button "Close" at bounding box center [555, 11] width 36 height 17
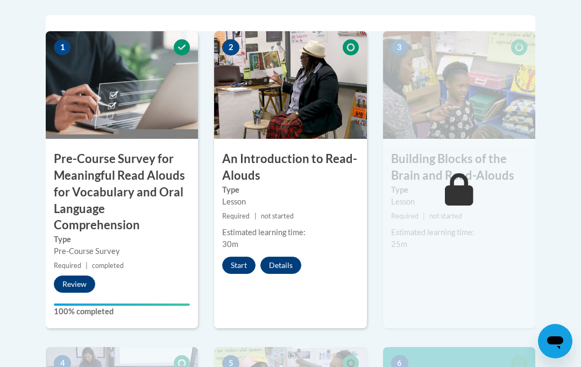
click at [240, 268] on button "Start" at bounding box center [238, 265] width 33 height 17
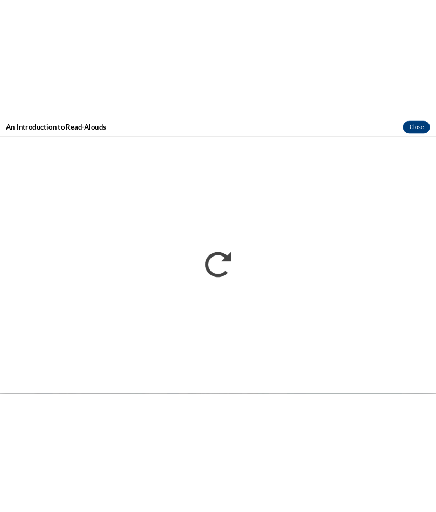
scroll to position [829, 0]
